Goal: Navigation & Orientation: Understand site structure

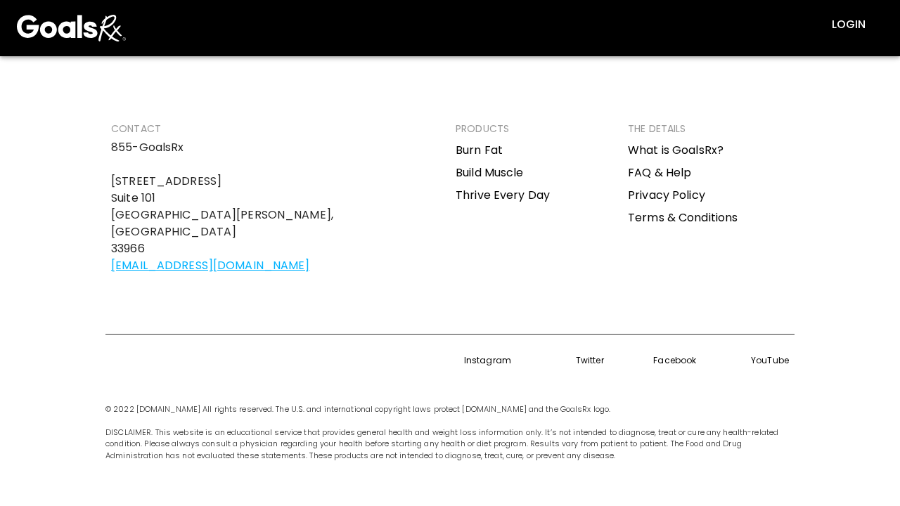
scroll to position [2235, 0]
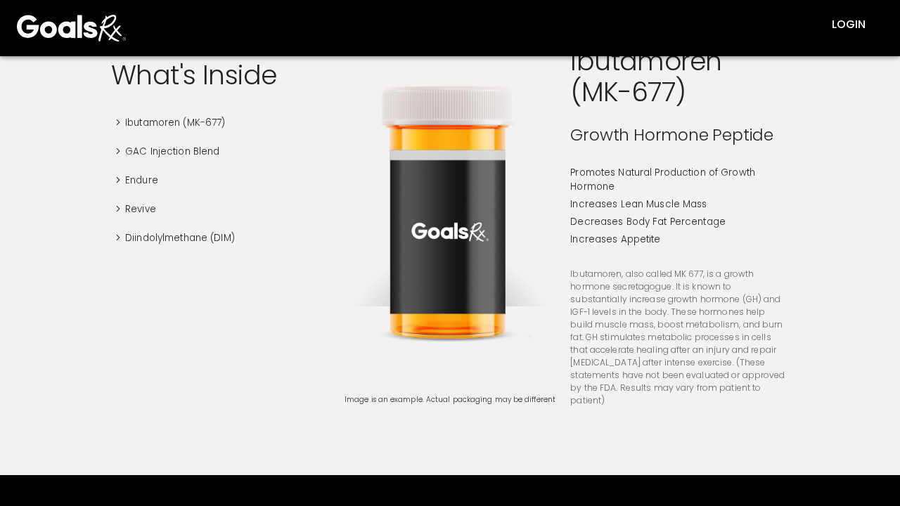
scroll to position [2102, 0]
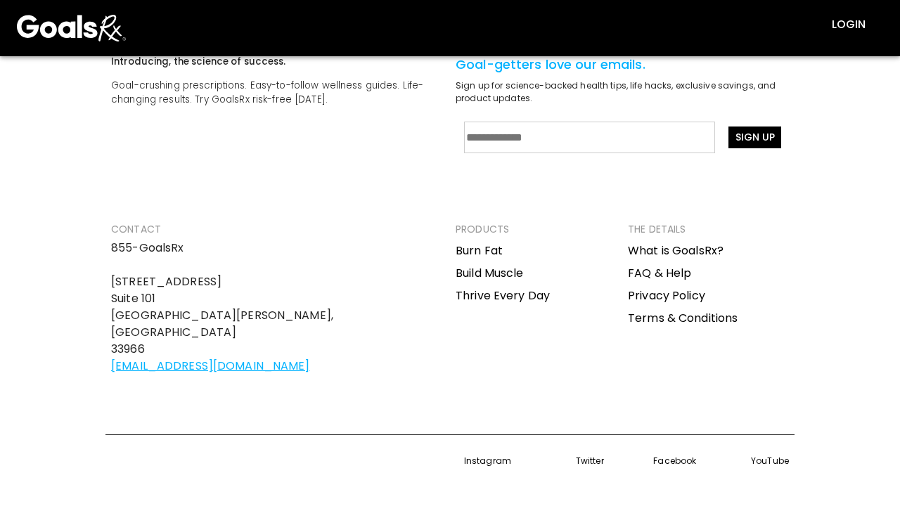
scroll to position [7837, 0]
